Goal: Check status: Check status

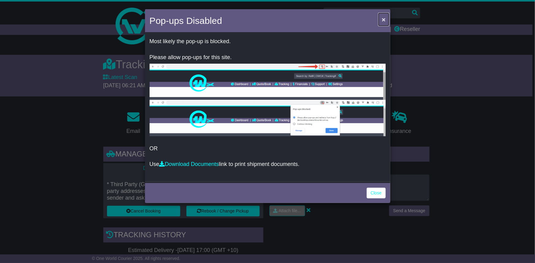
click at [388, 17] on button "×" at bounding box center [384, 19] width 10 height 13
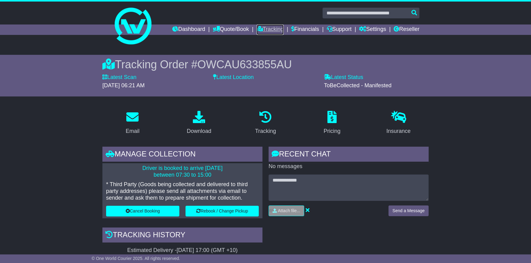
click at [260, 25] on link "Tracking" at bounding box center [270, 30] width 27 height 10
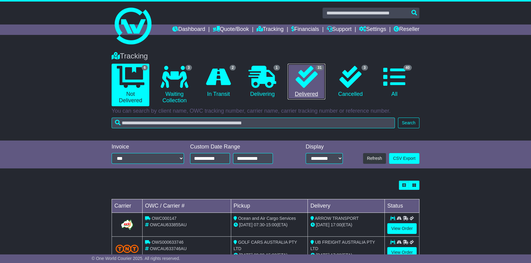
click at [317, 85] on icon at bounding box center [306, 77] width 22 height 22
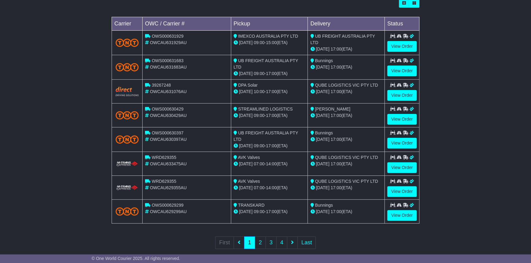
scroll to position [191, 0]
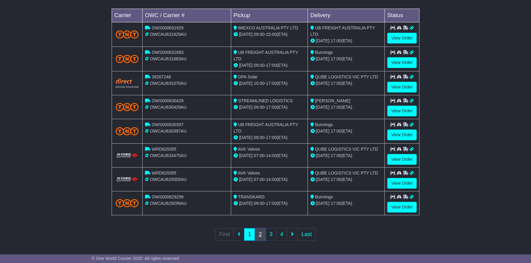
click at [258, 232] on link "2" at bounding box center [260, 234] width 11 height 13
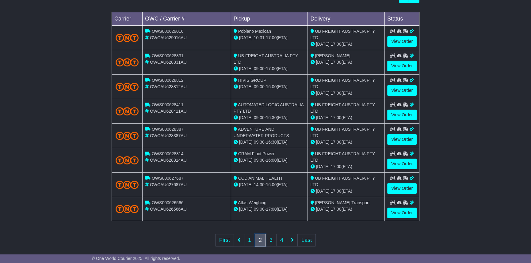
scroll to position [193, 0]
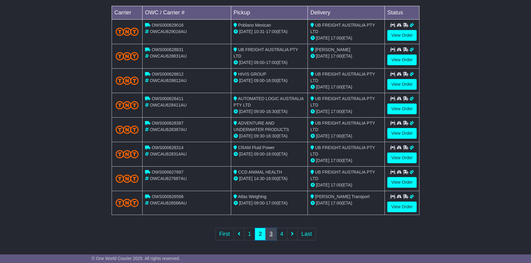
click at [266, 230] on link "3" at bounding box center [270, 234] width 11 height 13
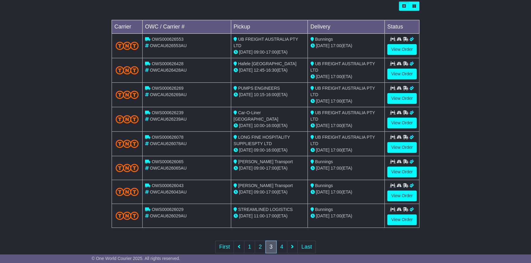
scroll to position [192, 0]
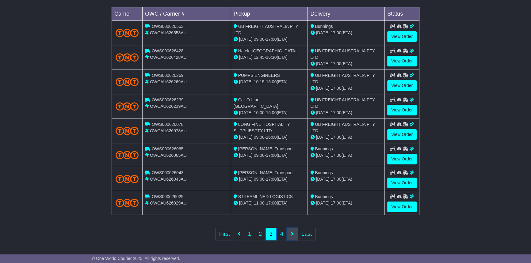
click at [288, 238] on link at bounding box center [292, 234] width 11 height 13
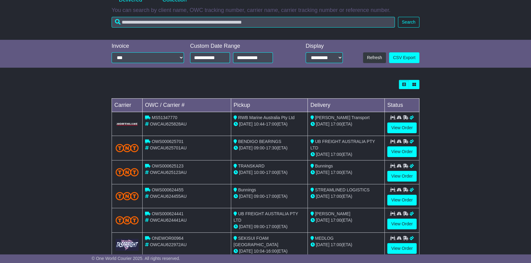
scroll to position [0, 0]
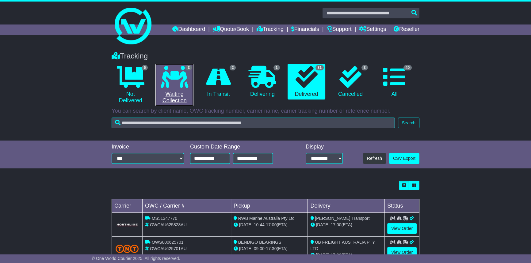
click at [184, 76] on icon at bounding box center [175, 77] width 28 height 22
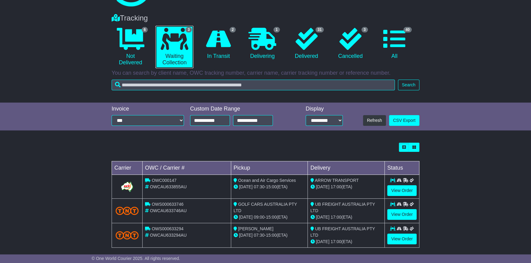
scroll to position [44, 0]
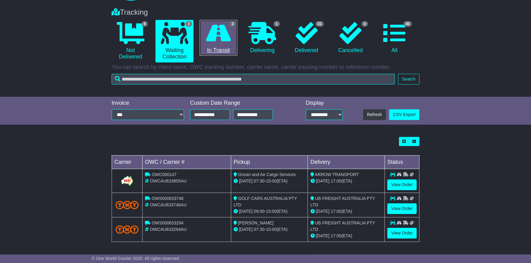
click at [213, 40] on icon at bounding box center [218, 33] width 25 height 22
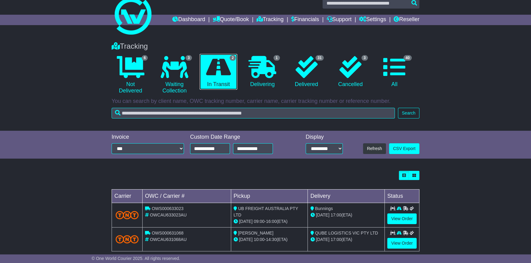
scroll to position [19, 0]
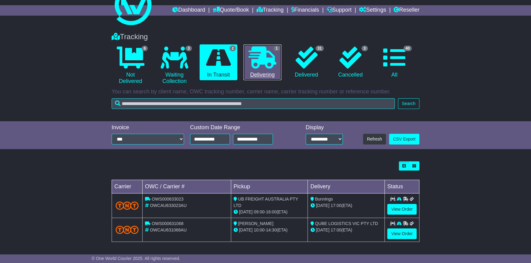
click at [254, 57] on icon at bounding box center [263, 58] width 28 height 22
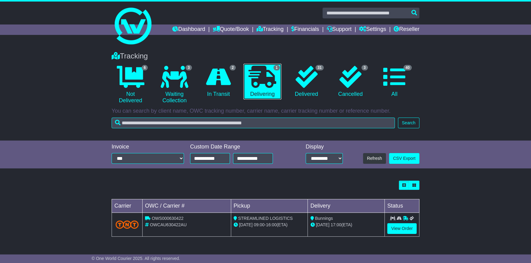
scroll to position [0, 0]
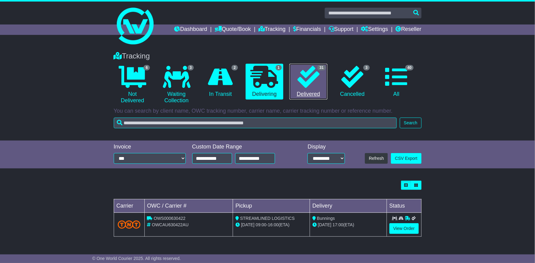
click at [311, 70] on icon at bounding box center [308, 77] width 22 height 22
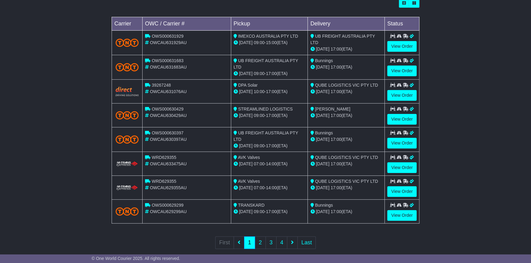
scroll to position [191, 0]
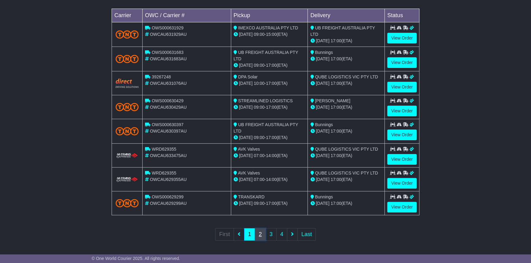
click at [256, 232] on link "2" at bounding box center [260, 234] width 11 height 13
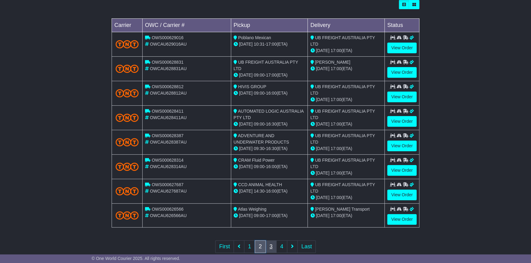
scroll to position [193, 0]
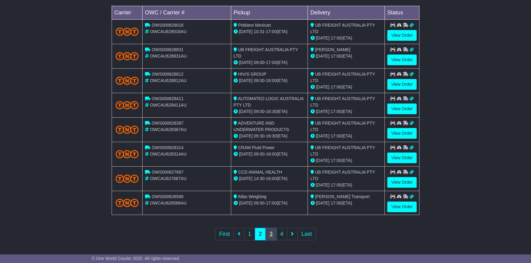
click at [271, 230] on link "3" at bounding box center [270, 234] width 11 height 13
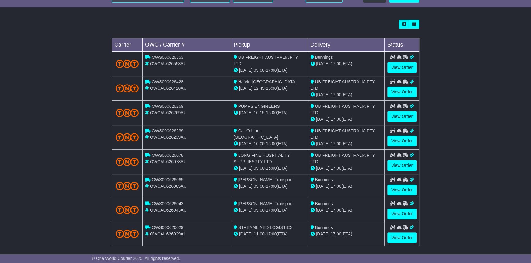
scroll to position [83, 0]
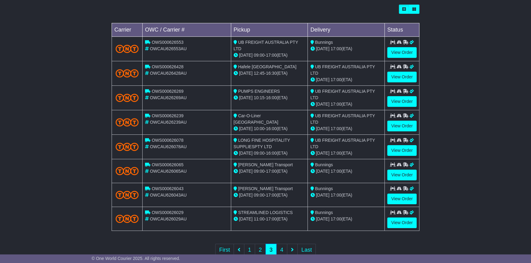
scroll to position [192, 0]
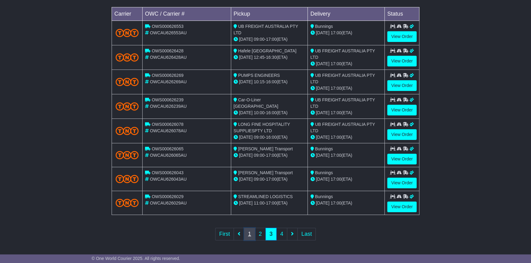
click at [248, 232] on link "1" at bounding box center [249, 234] width 11 height 13
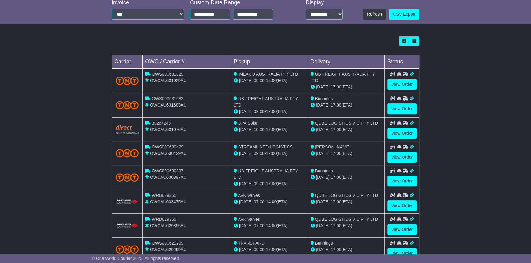
scroll to position [51, 0]
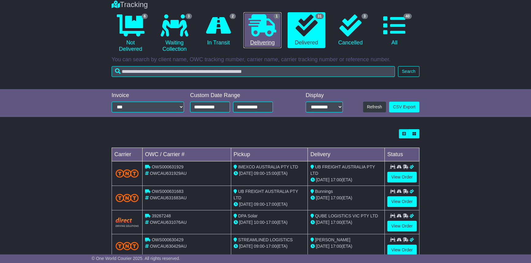
click at [264, 32] on icon at bounding box center [263, 25] width 28 height 22
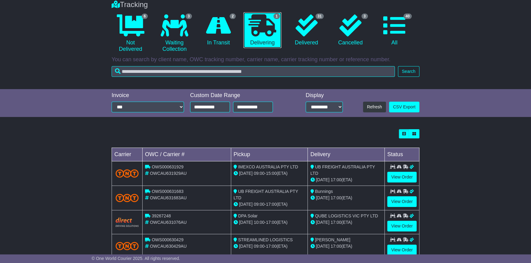
scroll to position [0, 0]
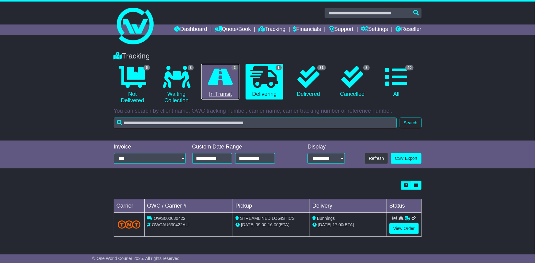
click at [220, 68] on icon at bounding box center [220, 77] width 25 height 22
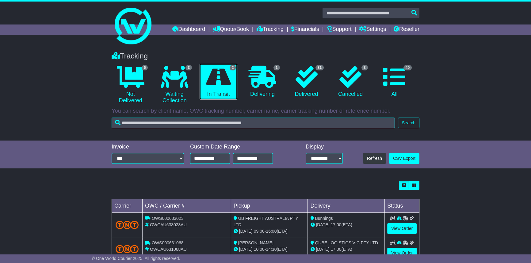
scroll to position [19, 0]
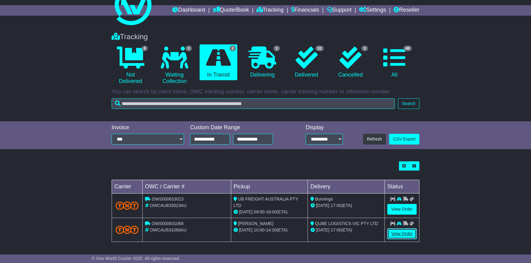
click at [395, 236] on link "View Order" at bounding box center [401, 234] width 29 height 11
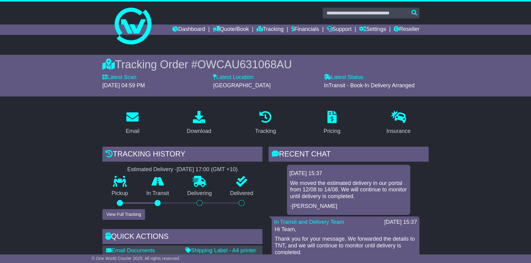
scroll to position [55, 0]
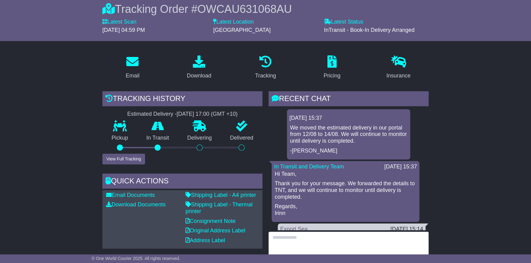
click at [312, 239] on textarea at bounding box center [349, 245] width 160 height 26
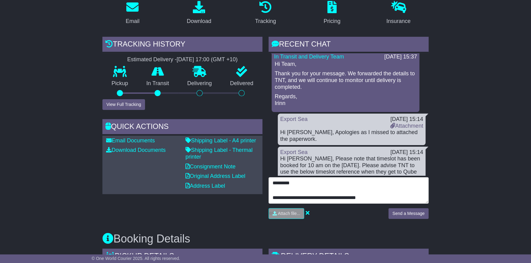
scroll to position [139, 0]
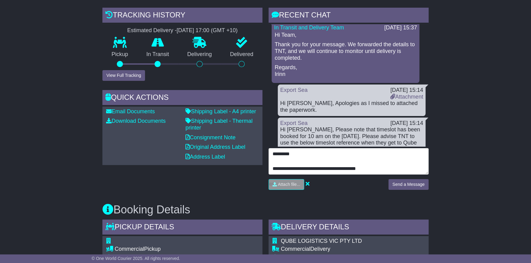
type textarea "**********"
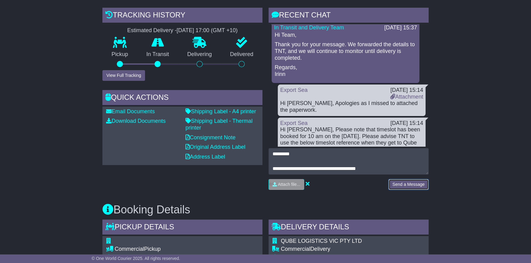
click at [413, 185] on button "Send a Message" at bounding box center [408, 184] width 40 height 11
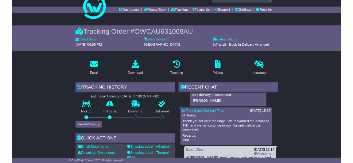
scroll to position [0, 0]
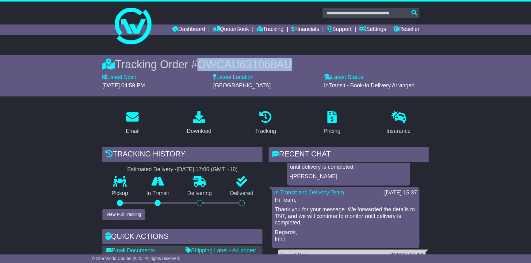
drag, startPoint x: 296, startPoint y: 64, endPoint x: 194, endPoint y: 61, distance: 101.5
click at [194, 61] on div "Tracking Order # OWCAU631068AU" at bounding box center [265, 64] width 326 height 13
copy div "# OWCAU631068AU"
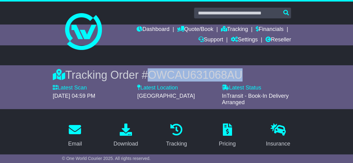
scroll to position [56, 0]
click at [229, 27] on link "Tracking" at bounding box center [234, 30] width 27 height 10
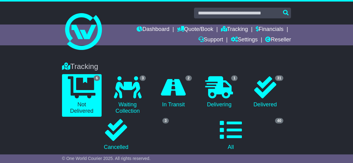
scroll to position [83, 0]
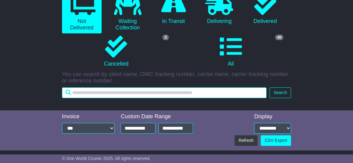
drag, startPoint x: 0, startPoint y: 0, endPoint x: 143, endPoint y: 89, distance: 168.1
paste input "**********"
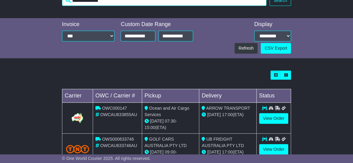
scroll to position [111, 0]
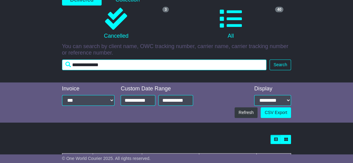
type input "**********"
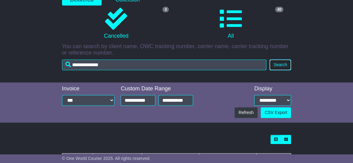
click at [280, 62] on button "Search" at bounding box center [279, 64] width 21 height 11
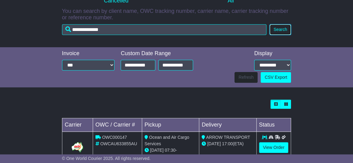
scroll to position [167, 0]
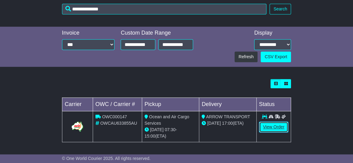
click at [272, 127] on link "View Order" at bounding box center [273, 127] width 29 height 11
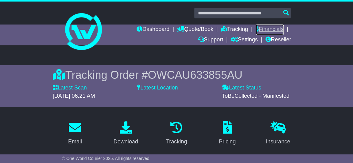
click at [270, 29] on link "Financials" at bounding box center [269, 30] width 28 height 10
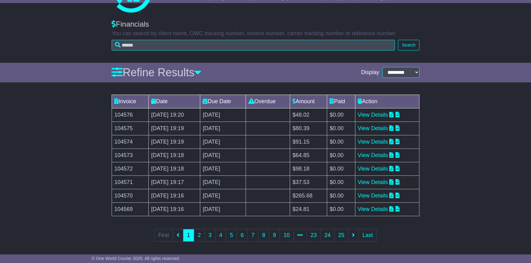
scroll to position [33, 0]
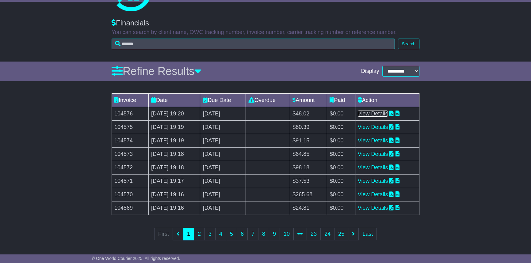
click at [352, 113] on link "View Details" at bounding box center [373, 114] width 30 height 6
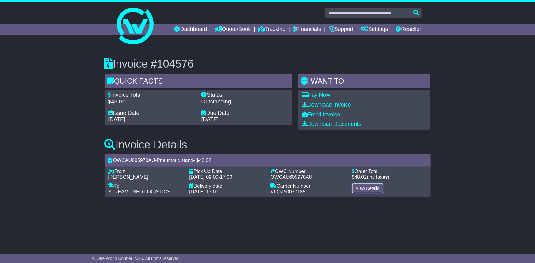
click at [367, 192] on link "View Details" at bounding box center [368, 188] width 32 height 11
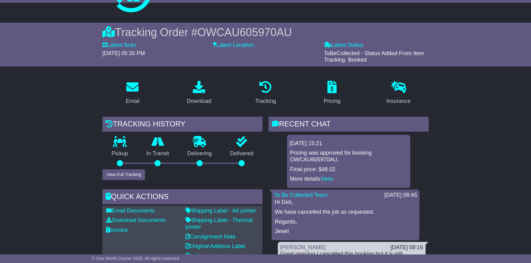
scroll to position [28, 0]
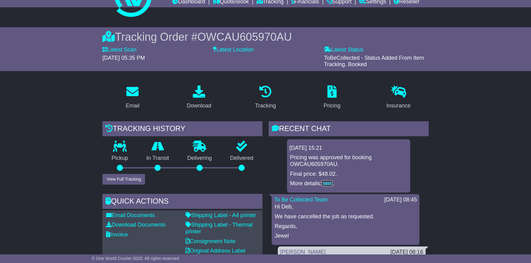
click at [326, 184] on link "here" at bounding box center [327, 184] width 11 height 6
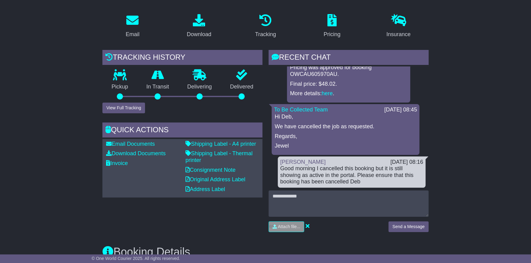
scroll to position [111, 0]
